Goal: Task Accomplishment & Management: Complete application form

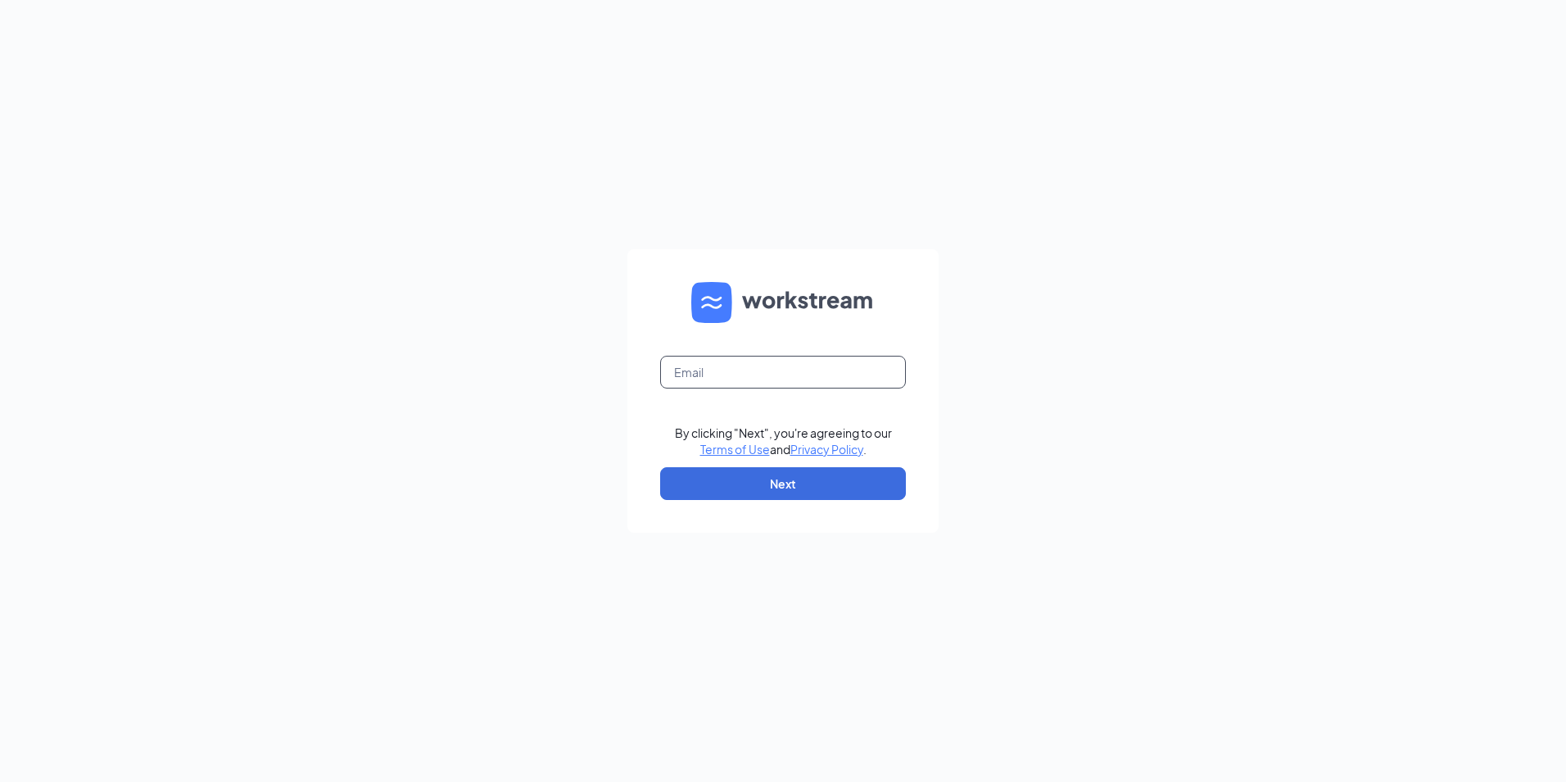
click at [714, 378] on input "text" at bounding box center [783, 372] width 246 height 33
type input "jeffreys@us.yizumi.com"
click at [800, 492] on button "Next" at bounding box center [783, 483] width 246 height 33
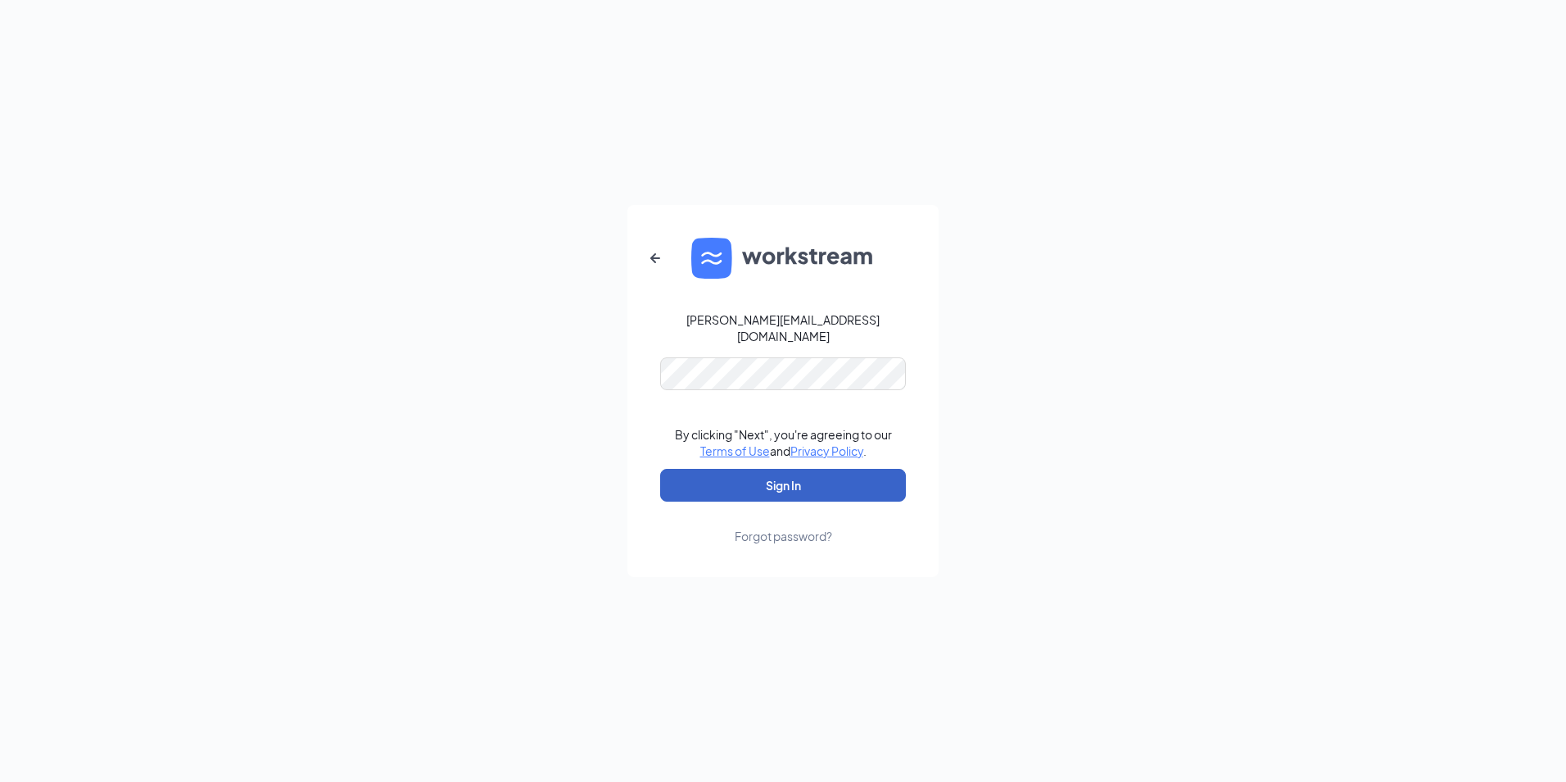
click at [806, 471] on button "Sign In" at bounding box center [783, 485] width 246 height 33
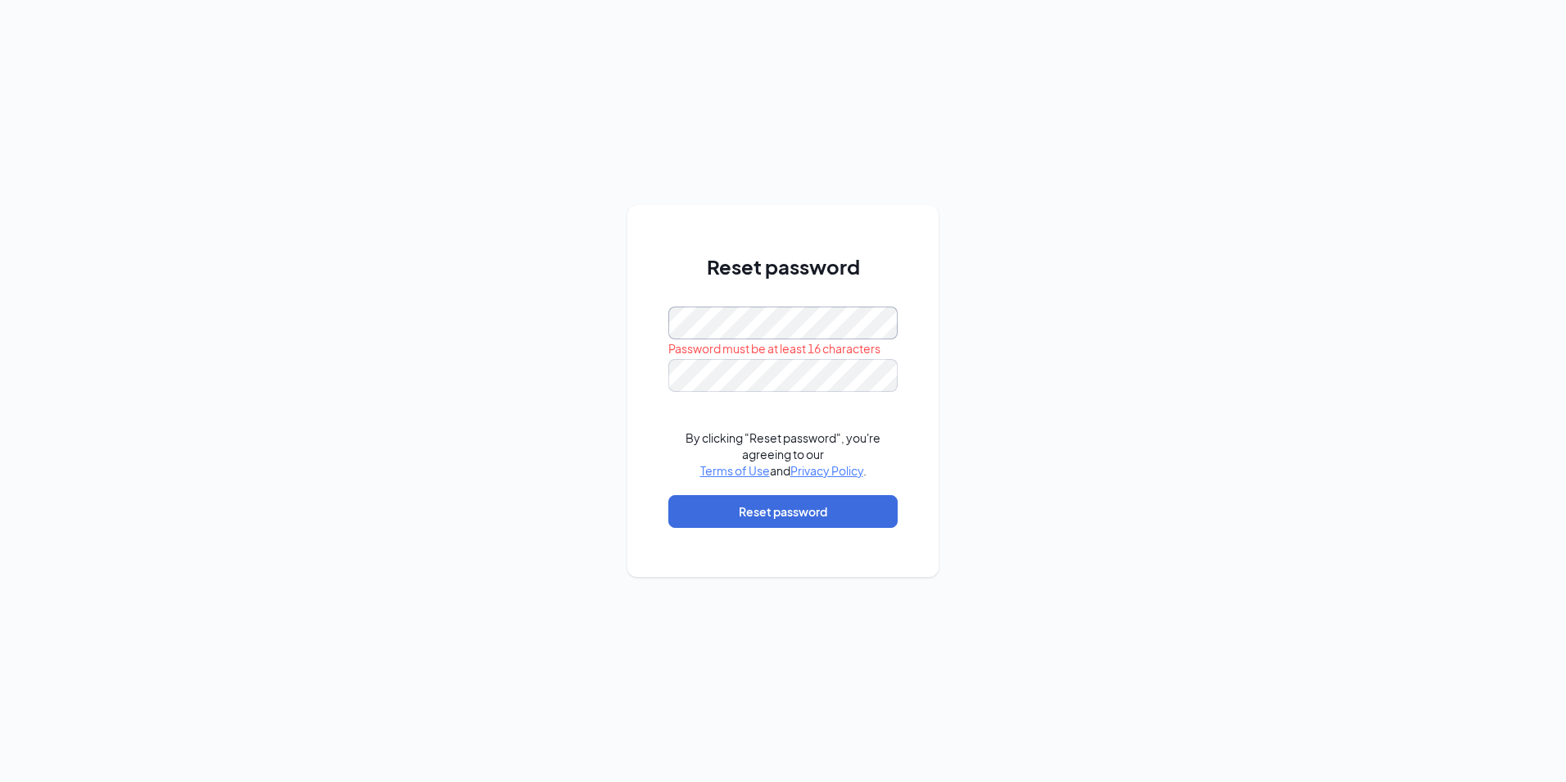
click at [561, 310] on div "Reset password Password must be at least 16 characters By clicking "Reset passw…" at bounding box center [783, 391] width 1566 height 782
click at [824, 510] on button "Reset password" at bounding box center [782, 511] width 229 height 33
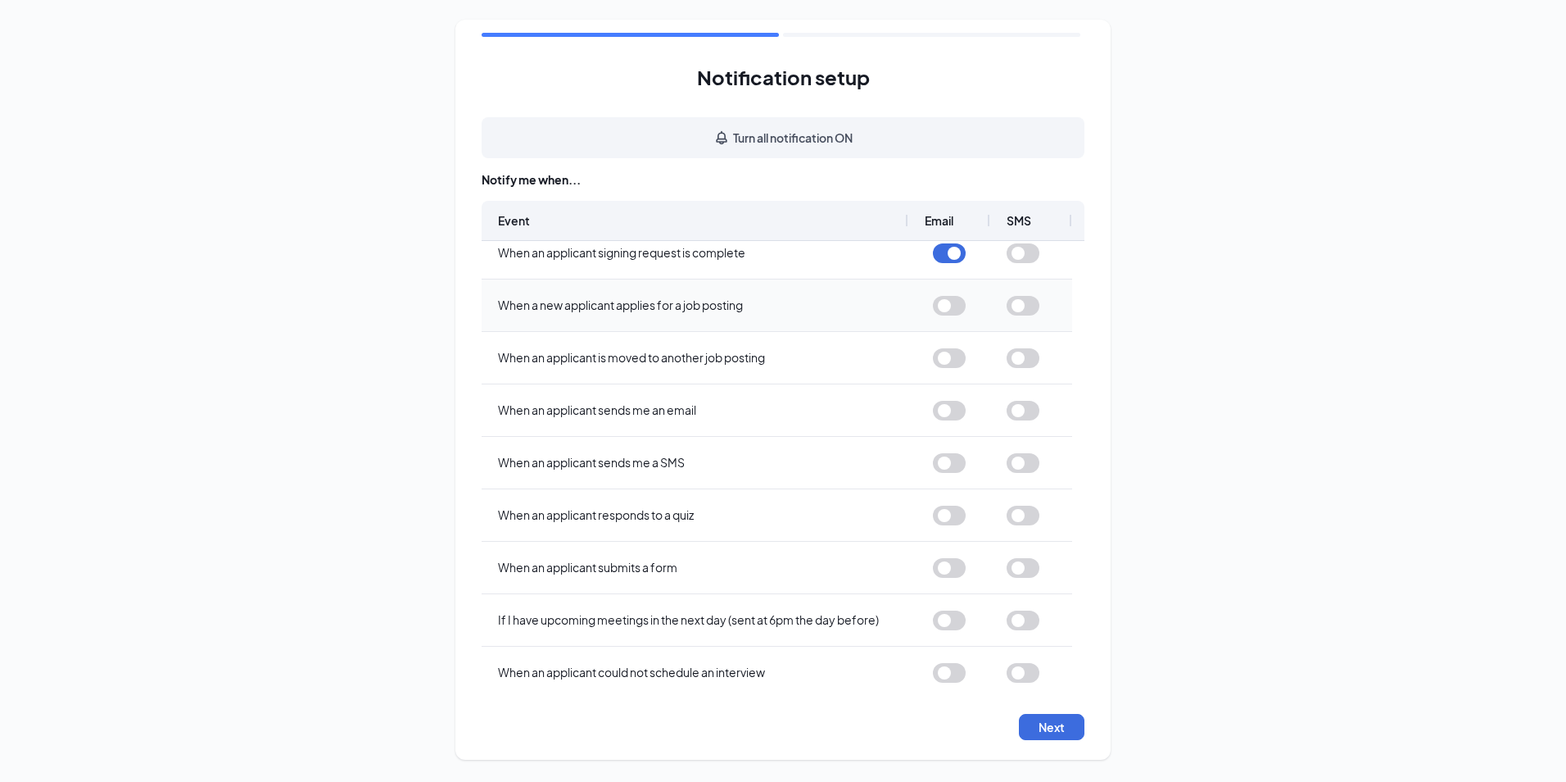
scroll to position [132, 0]
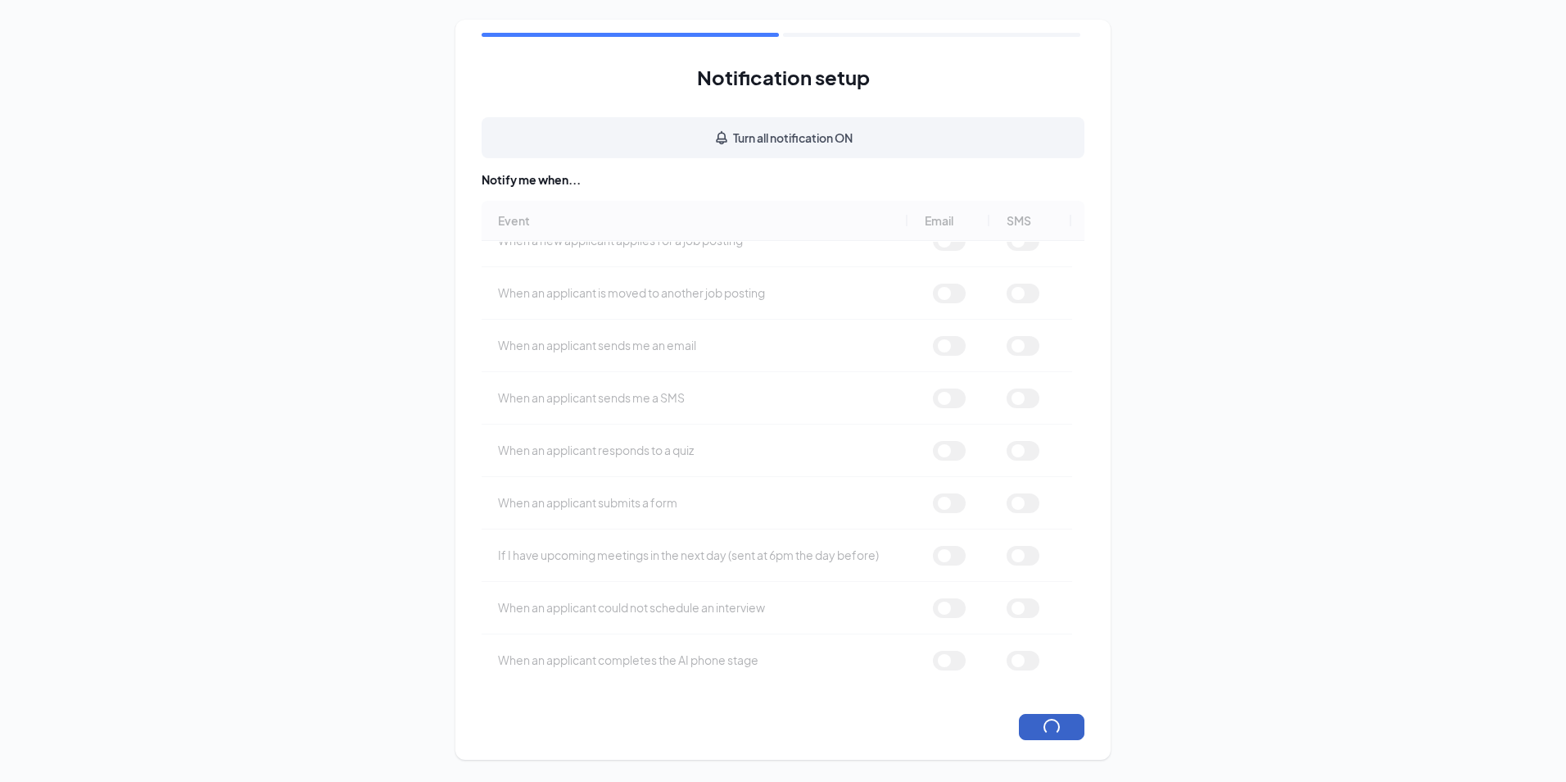
click at [1040, 737] on button "button" at bounding box center [1052, 727] width 66 height 26
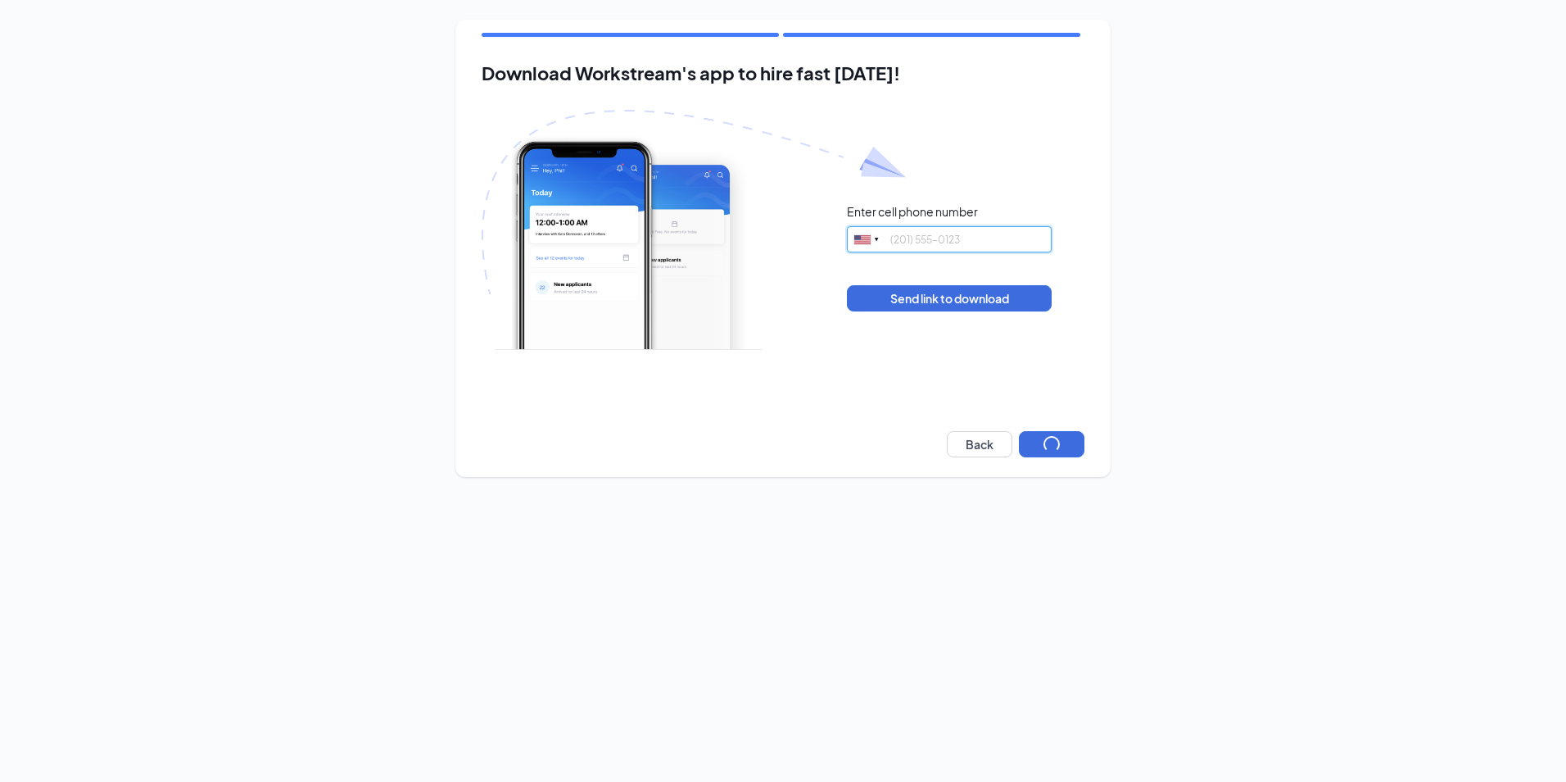
click at [932, 240] on input "tel" at bounding box center [949, 239] width 205 height 26
type input "4195699781"
click at [1042, 435] on button "Next" at bounding box center [1052, 444] width 66 height 26
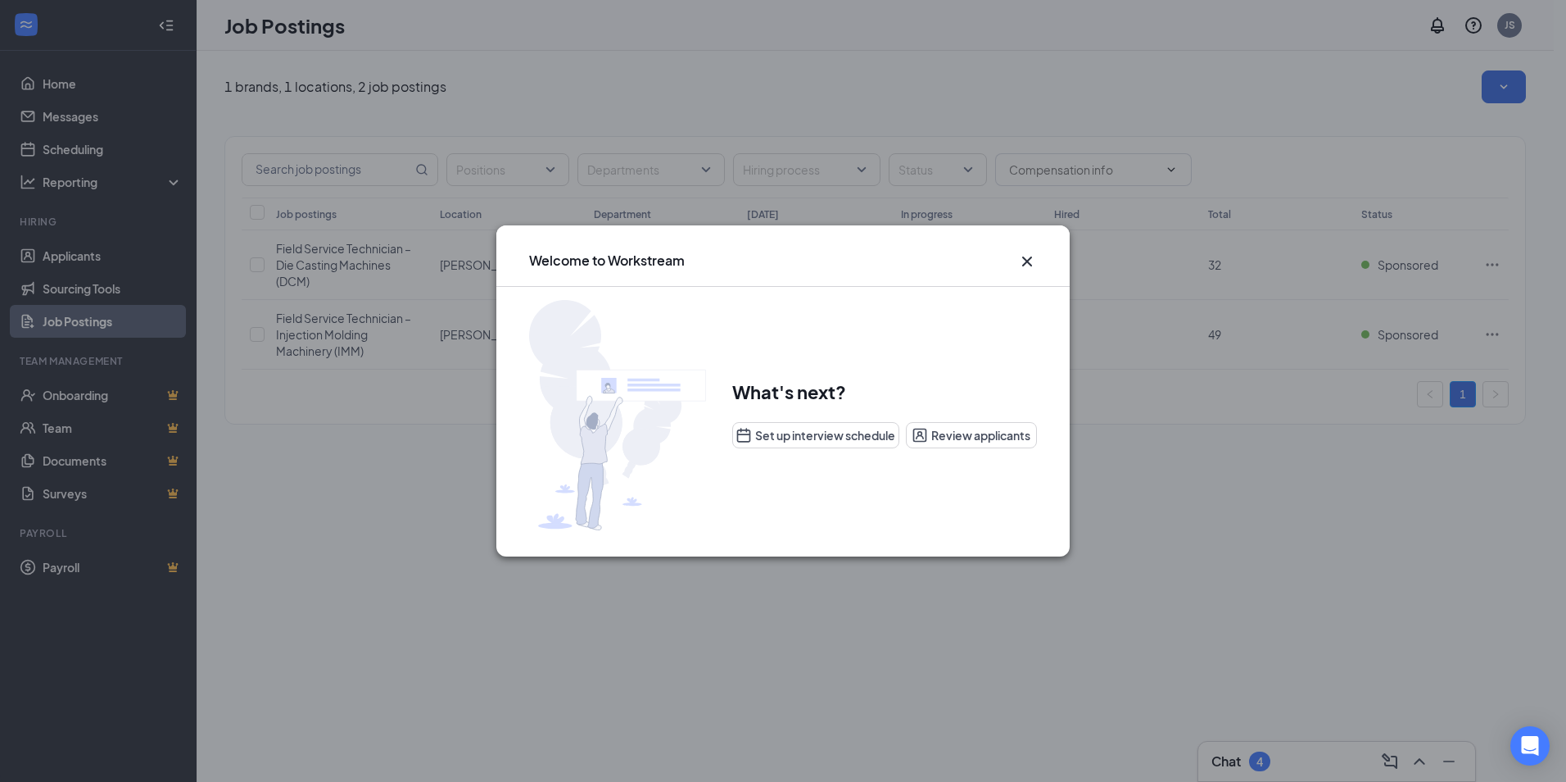
click at [1028, 255] on icon "Cross" at bounding box center [1027, 262] width 20 height 20
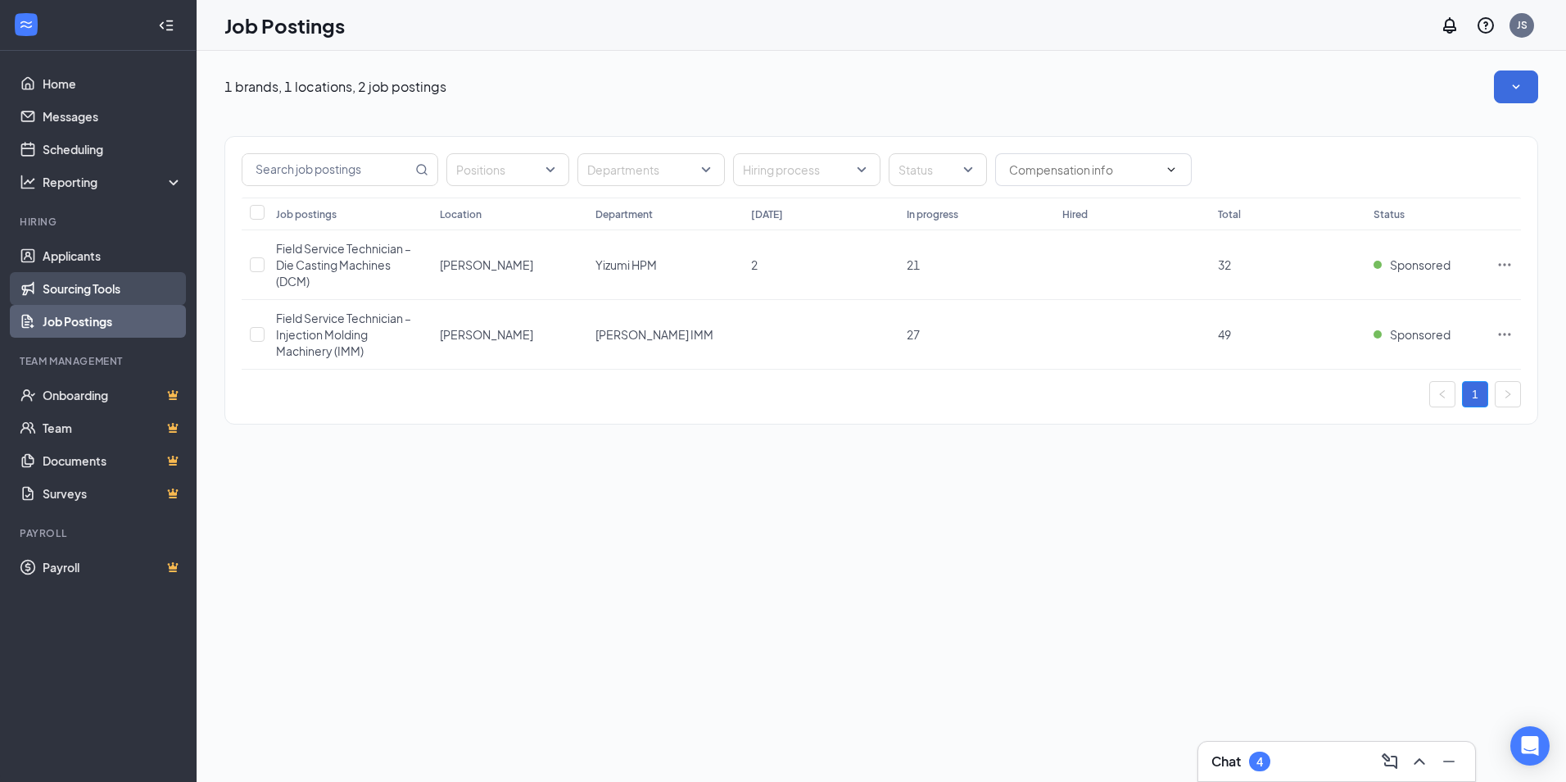
click at [82, 283] on link "Sourcing Tools" at bounding box center [113, 288] width 140 height 33
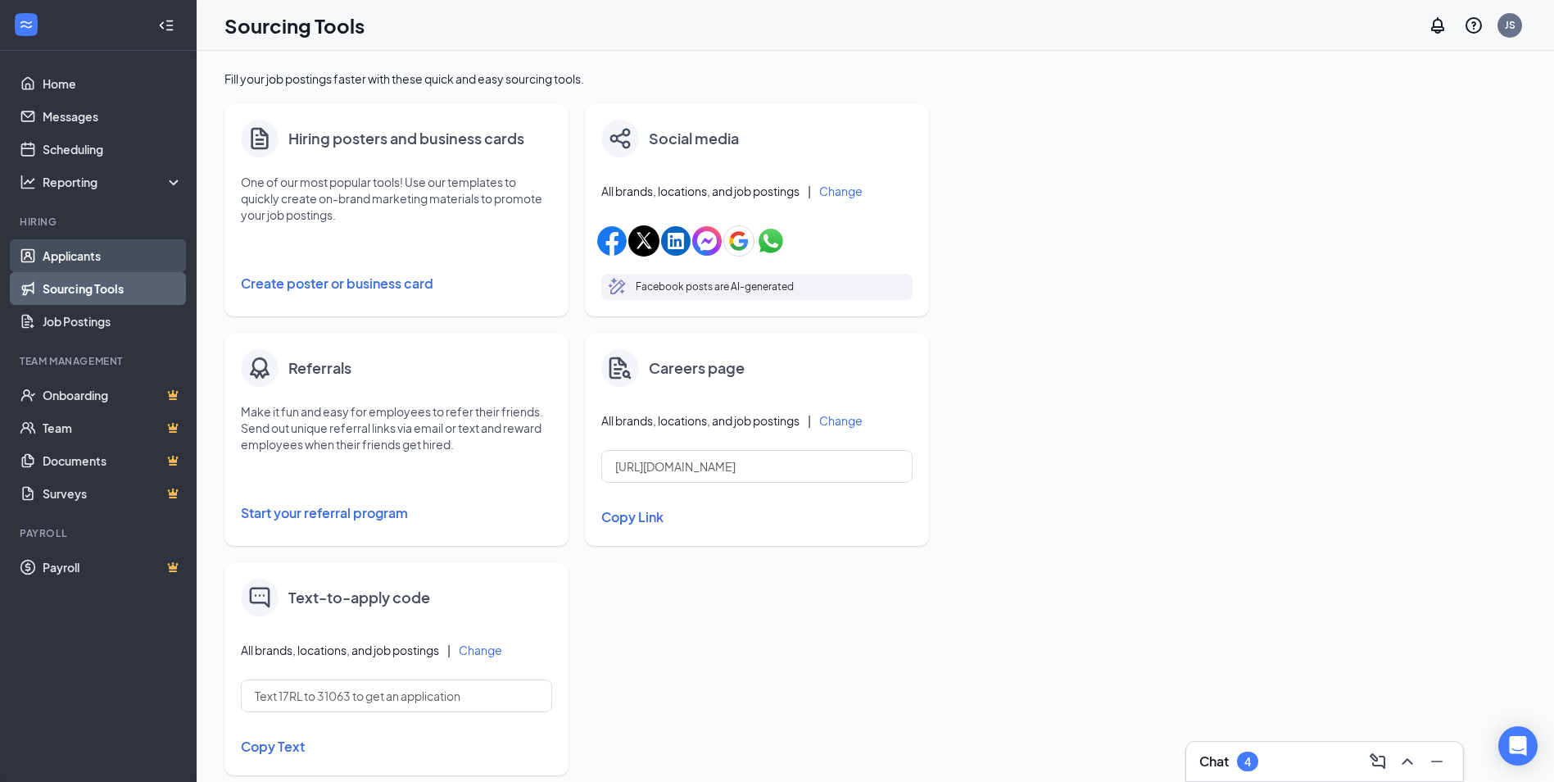
click at [83, 256] on link "Applicants" at bounding box center [113, 255] width 140 height 33
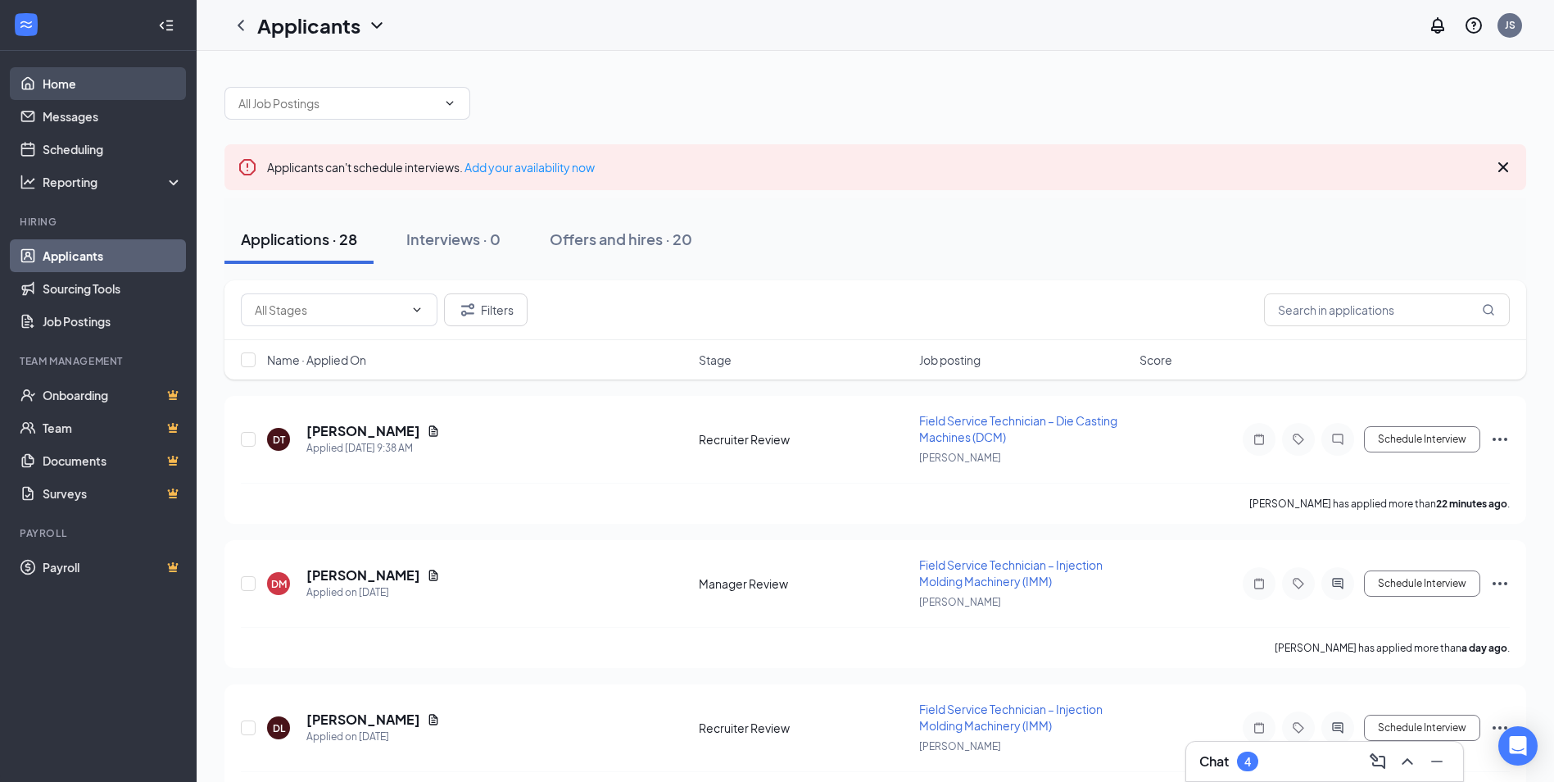
click at [54, 88] on link "Home" at bounding box center [113, 83] width 140 height 33
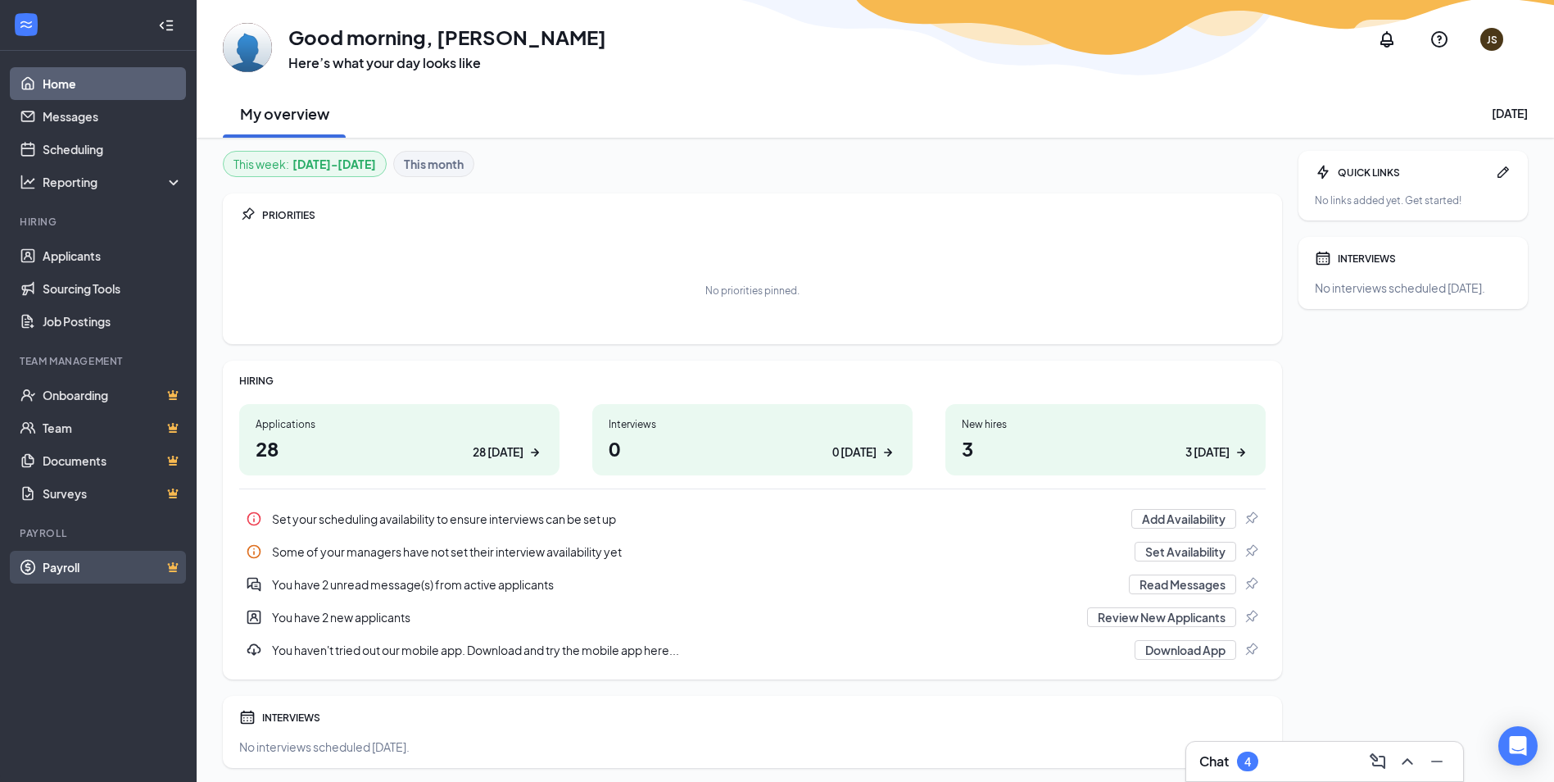
click at [84, 568] on link "Payroll" at bounding box center [113, 567] width 140 height 33
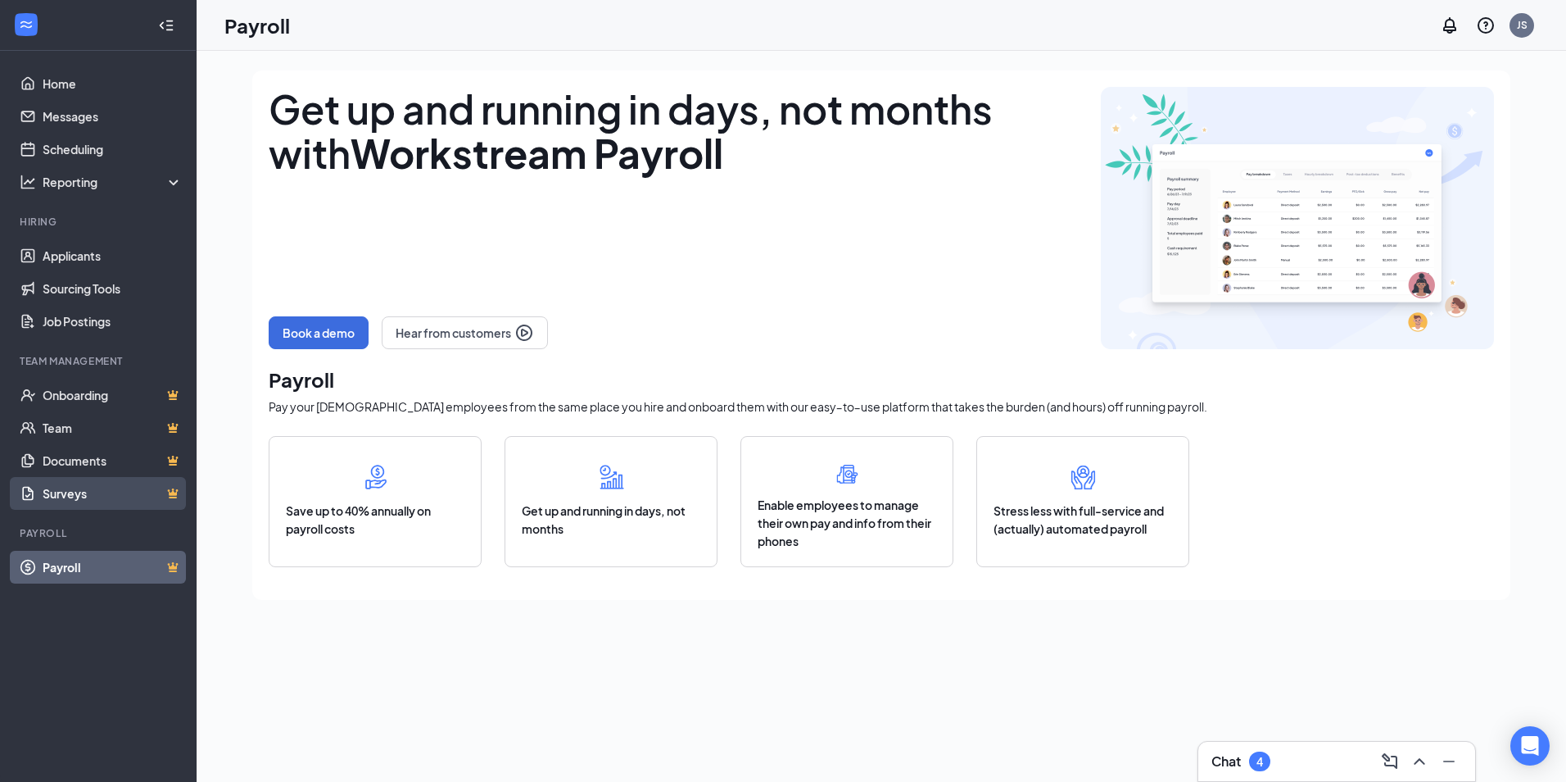
click at [72, 494] on link "Surveys" at bounding box center [113, 493] width 140 height 33
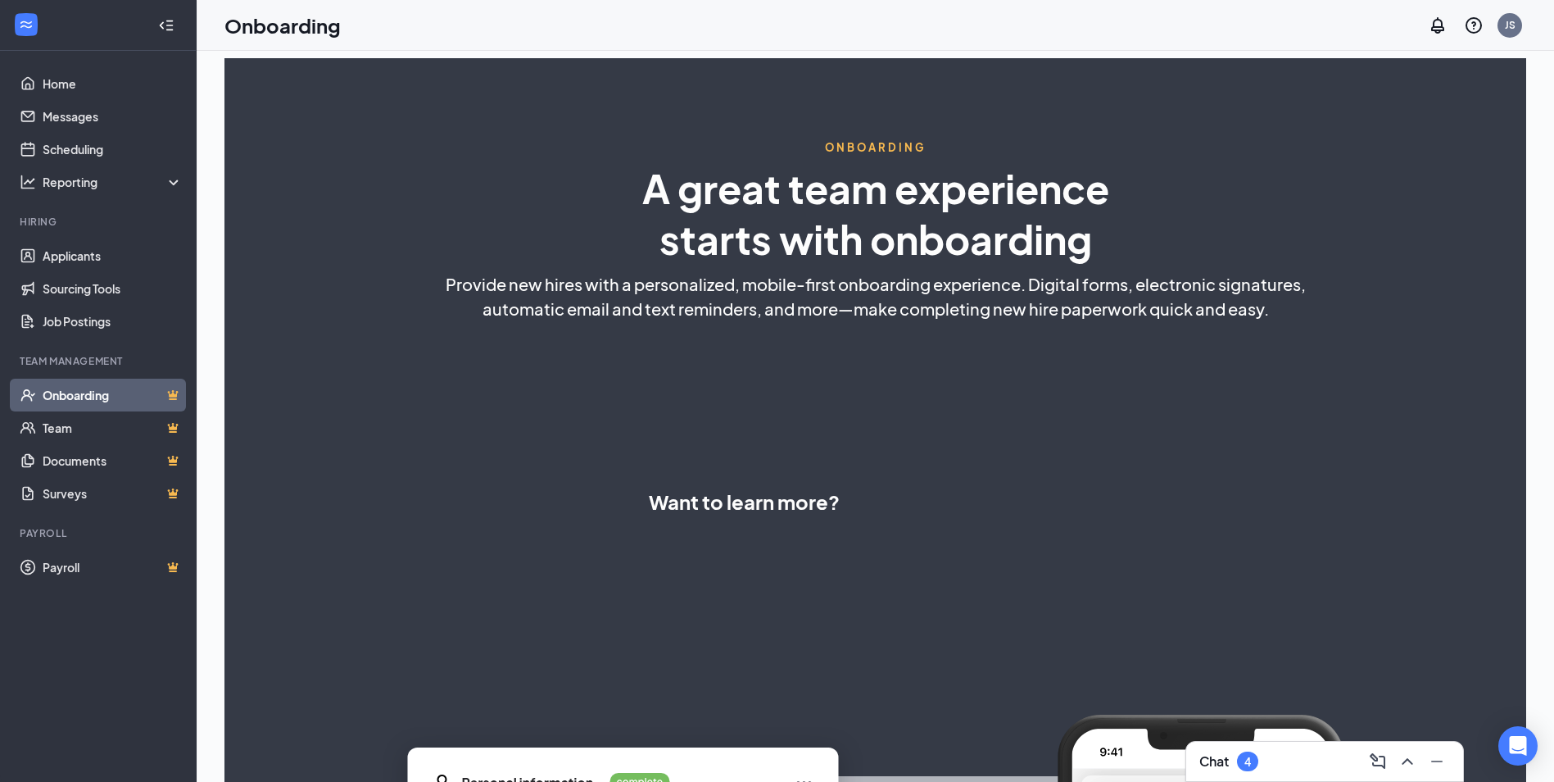
select select "US"
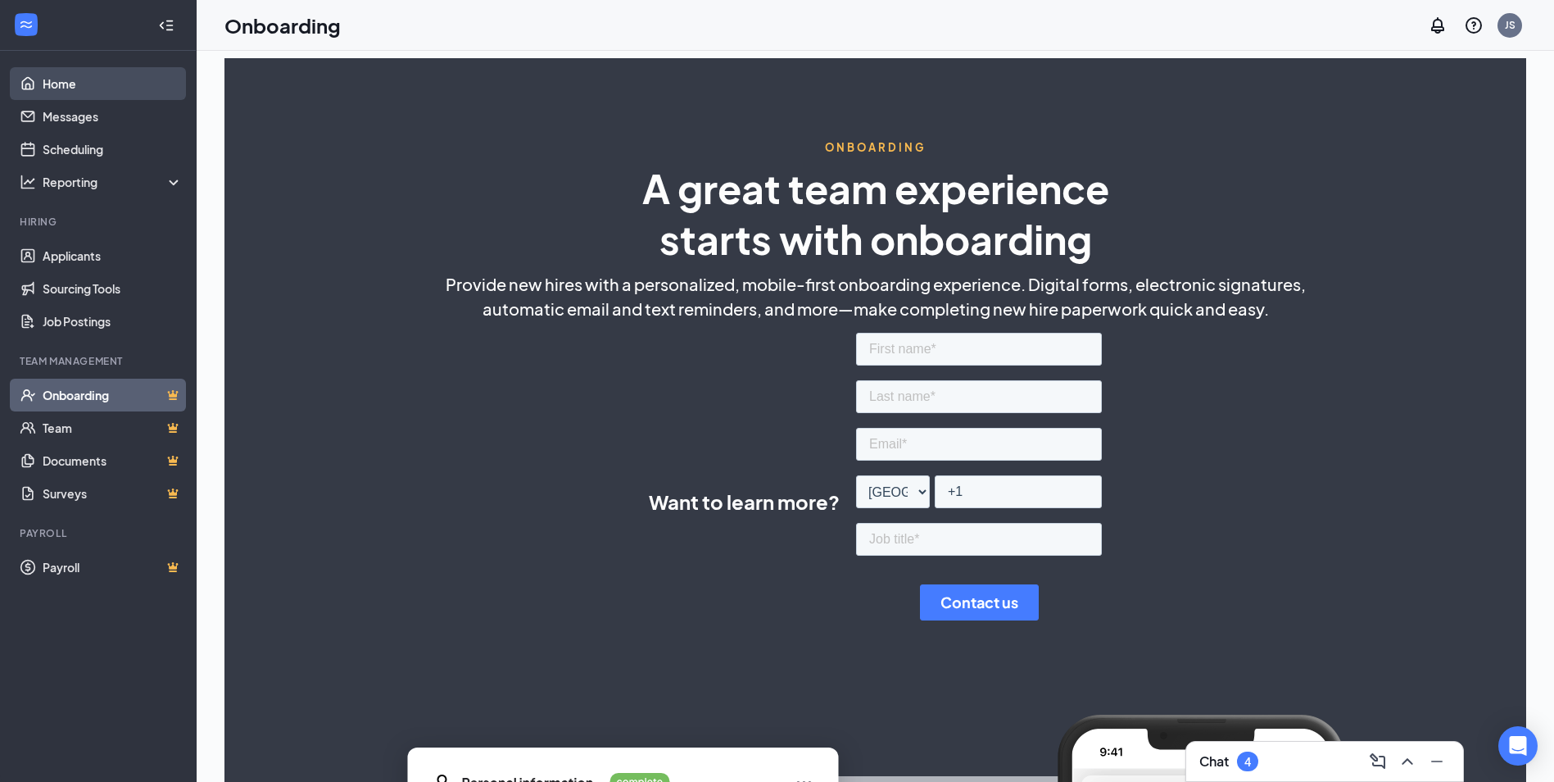
click at [64, 88] on link "Home" at bounding box center [113, 83] width 140 height 33
